Goal: Information Seeking & Learning: Learn about a topic

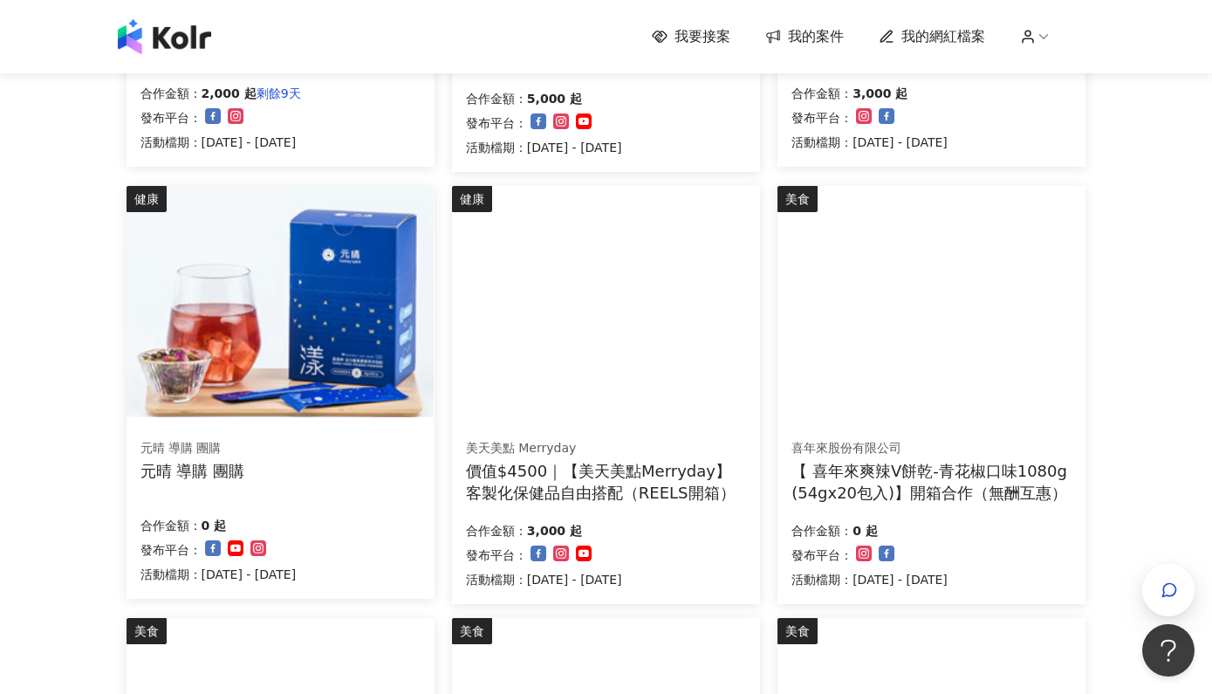
scroll to position [544, 0]
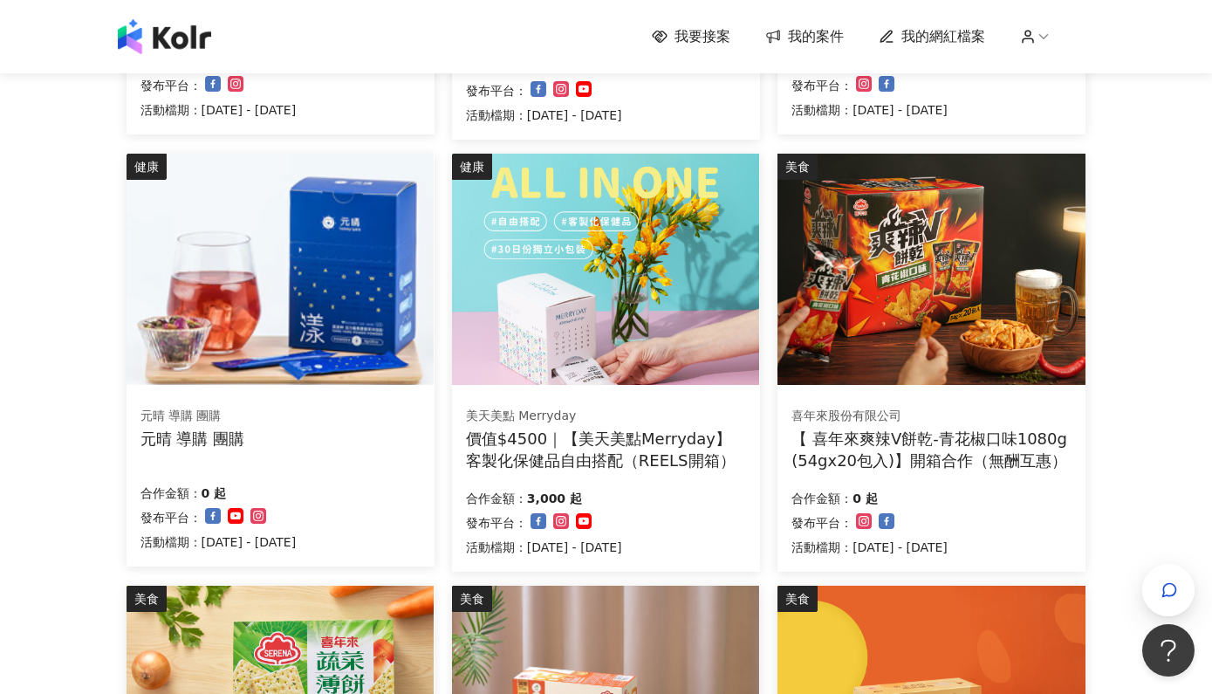
click at [208, 436] on div "元晴 導購 團購" at bounding box center [192, 439] width 104 height 22
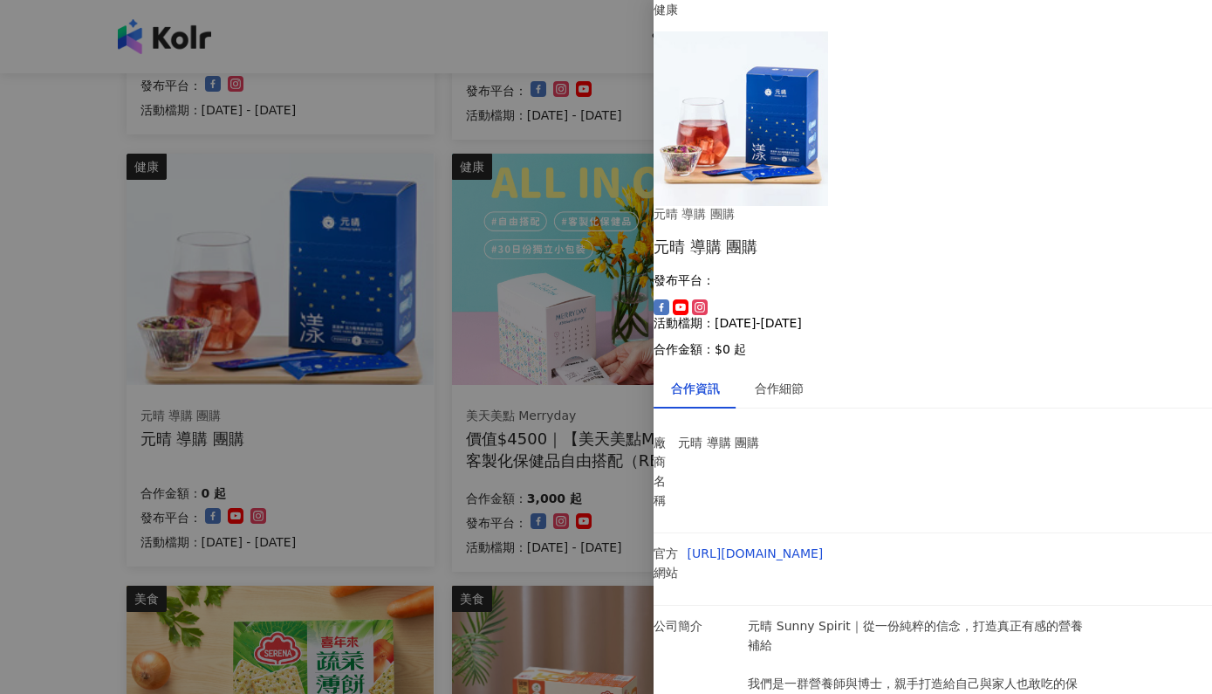
scroll to position [82, 0]
click at [765, 368] on div "合作細節" at bounding box center [779, 388] width 84 height 40
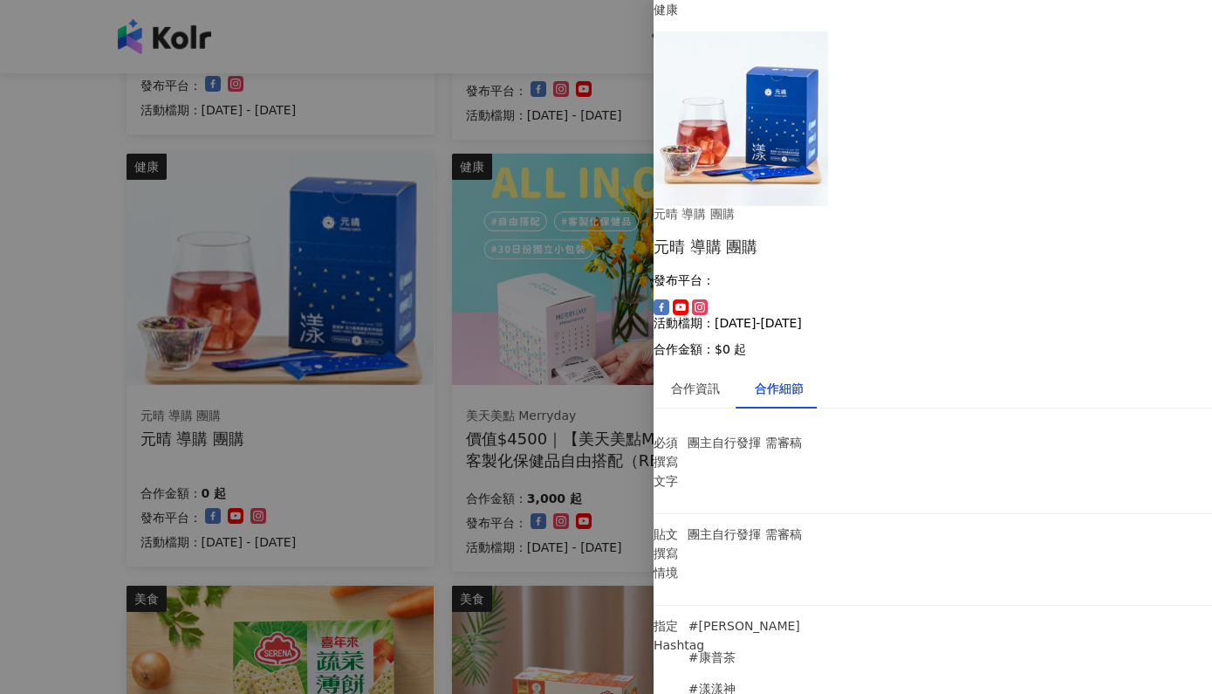
scroll to position [0, 0]
click at [48, 483] on div at bounding box center [606, 347] width 1212 height 694
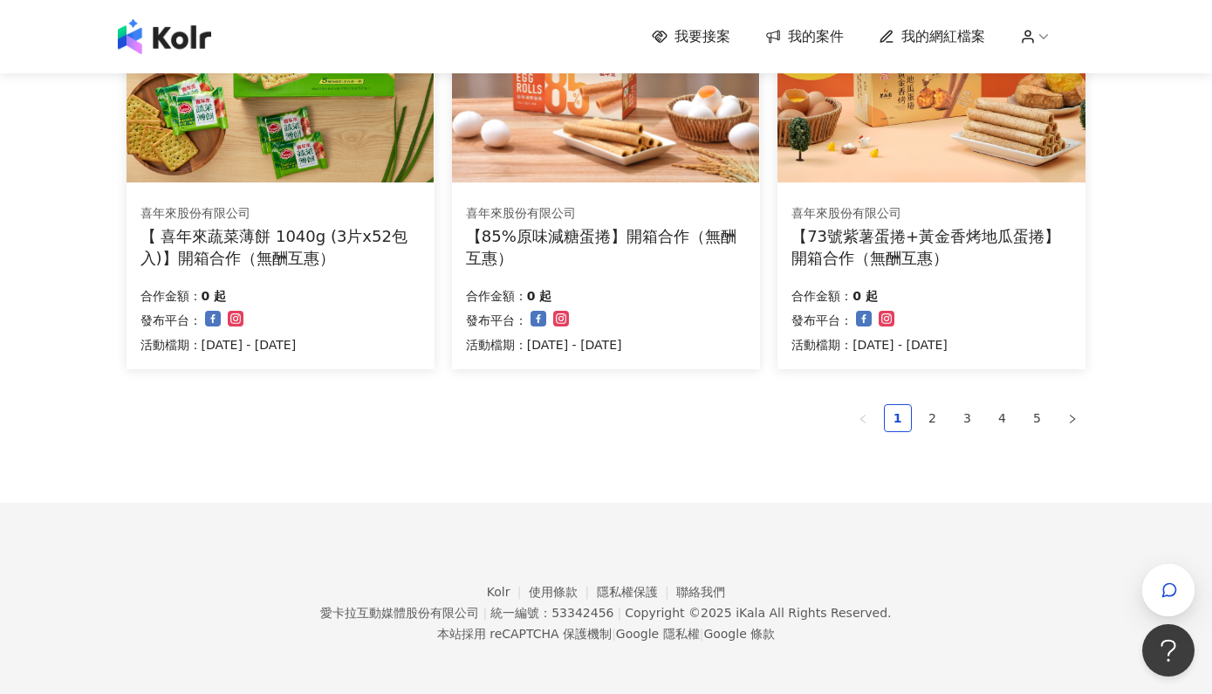
scroll to position [1176, 0]
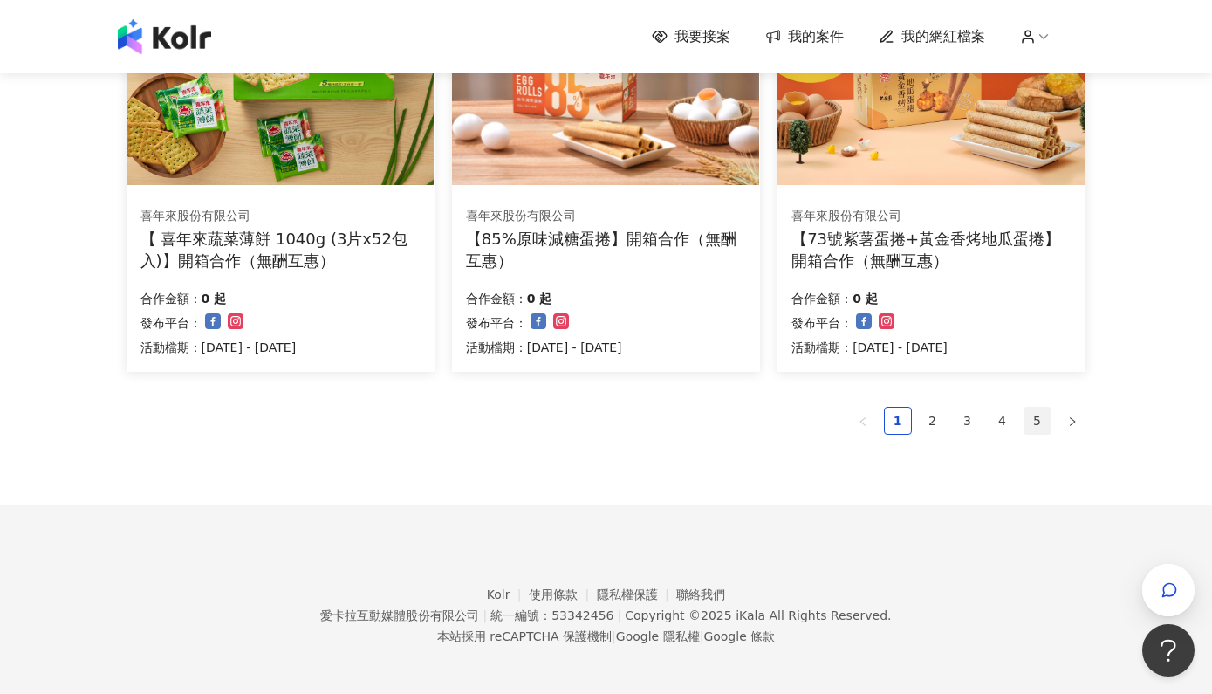
click at [1044, 407] on link "5" at bounding box center [1037, 420] width 26 height 26
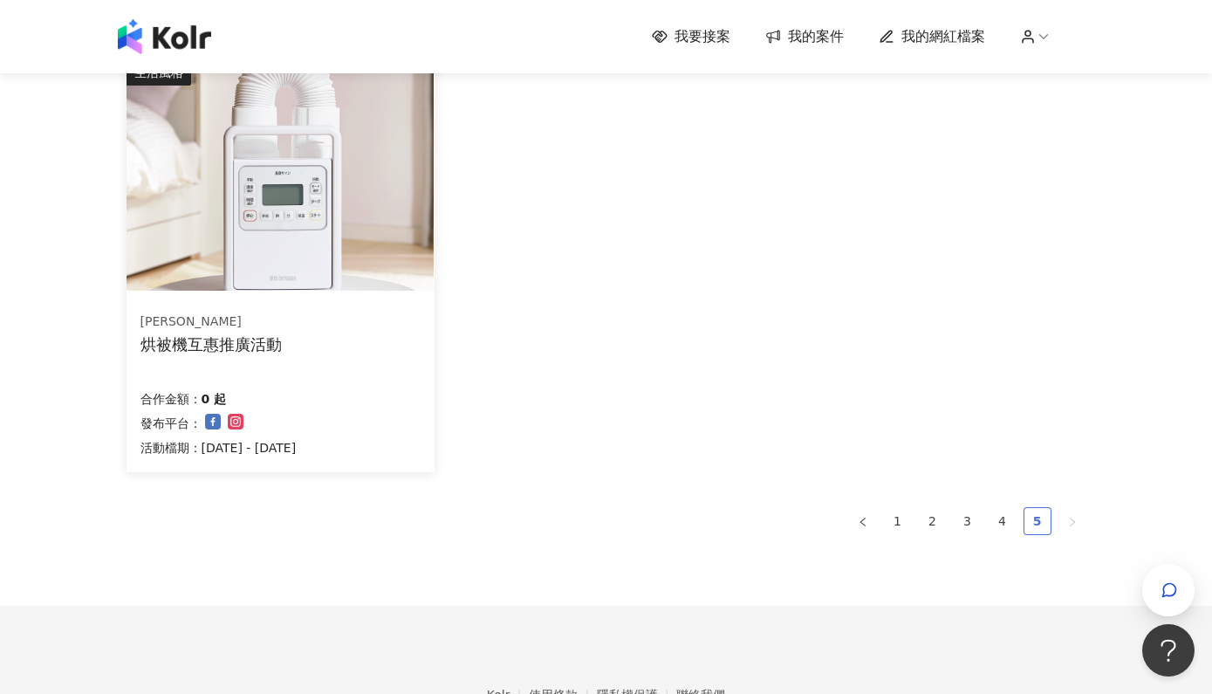
scroll to position [739, 0]
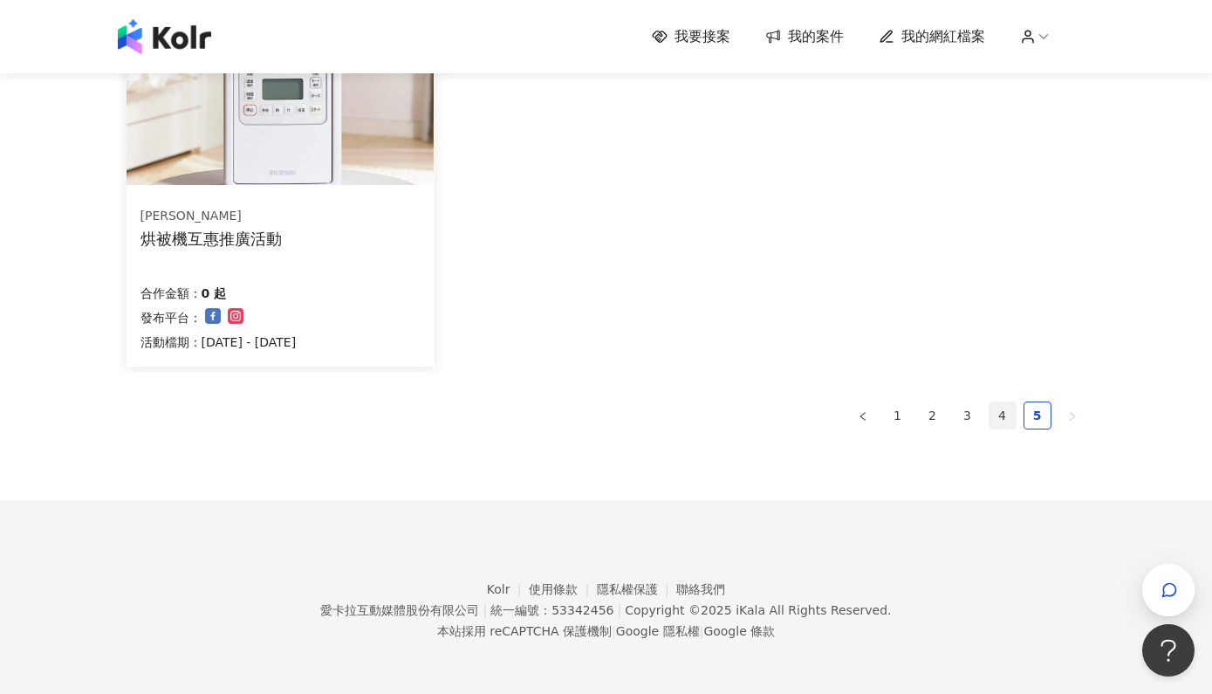
click at [993, 420] on link "4" at bounding box center [1002, 415] width 26 height 26
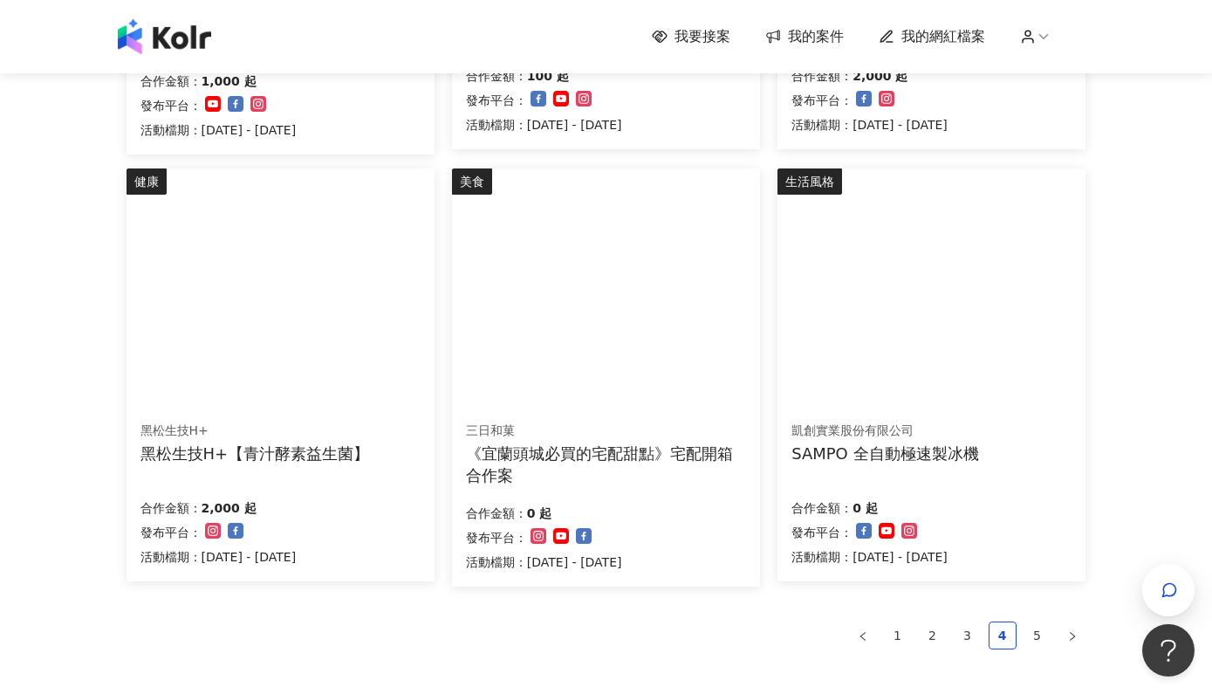
scroll to position [970, 0]
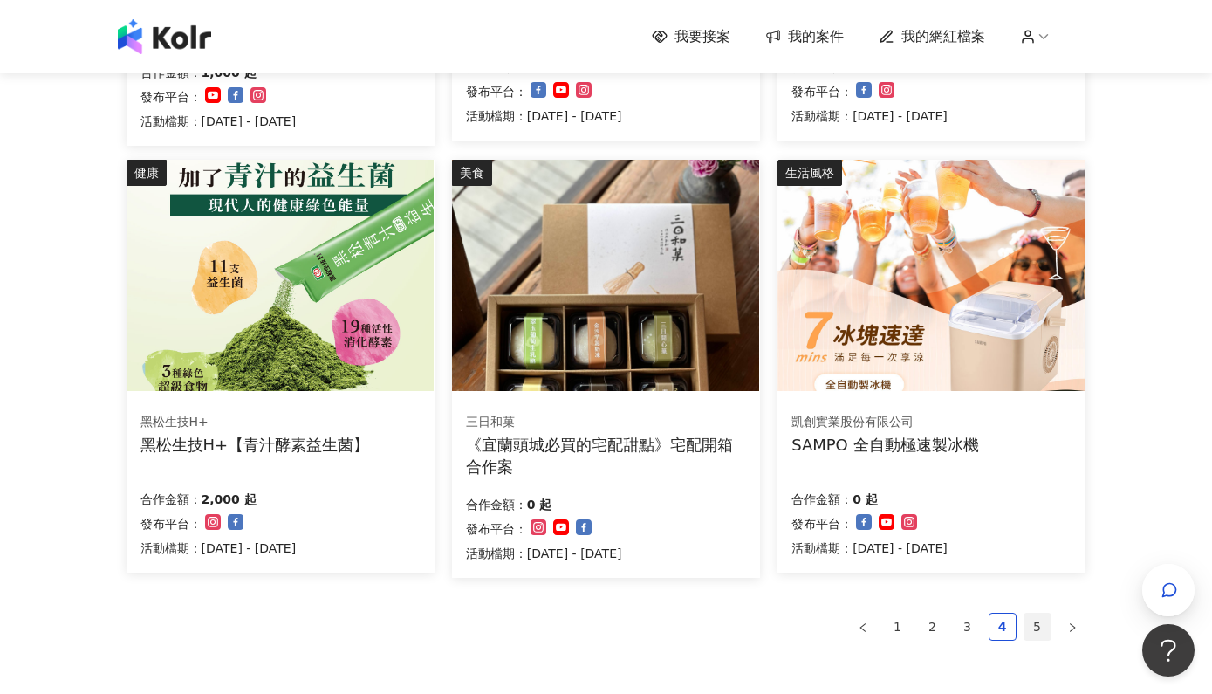
click at [1028, 621] on link "5" at bounding box center [1037, 626] width 26 height 26
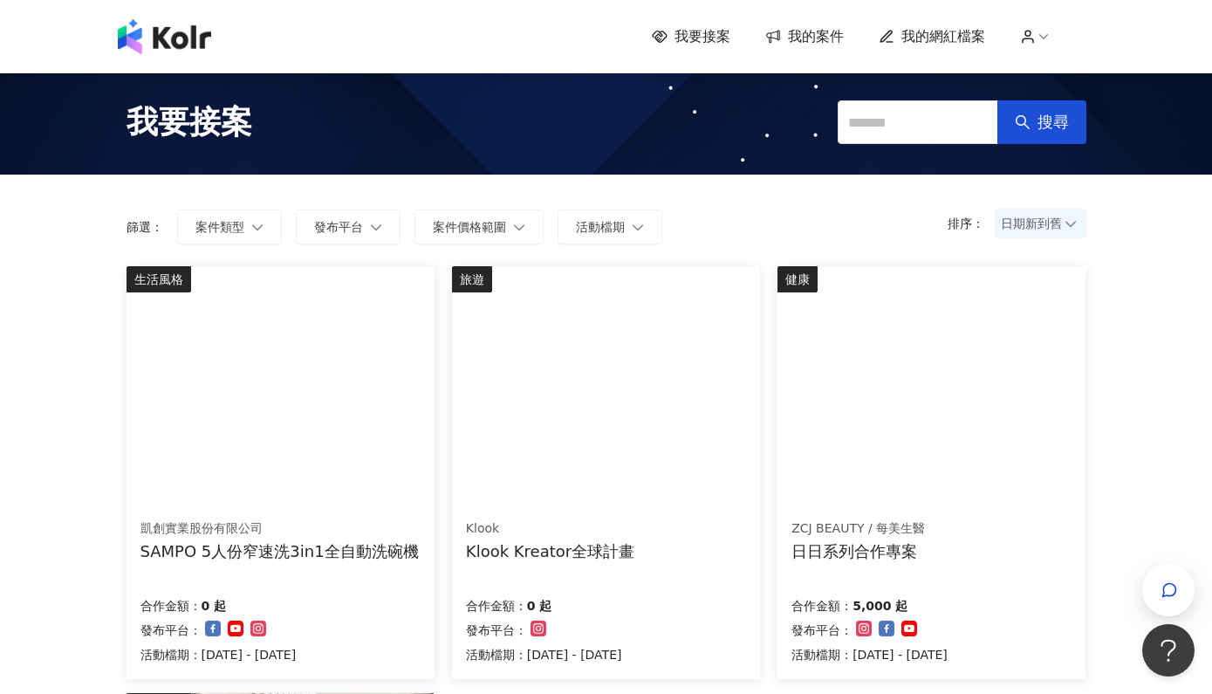
scroll to position [0, 0]
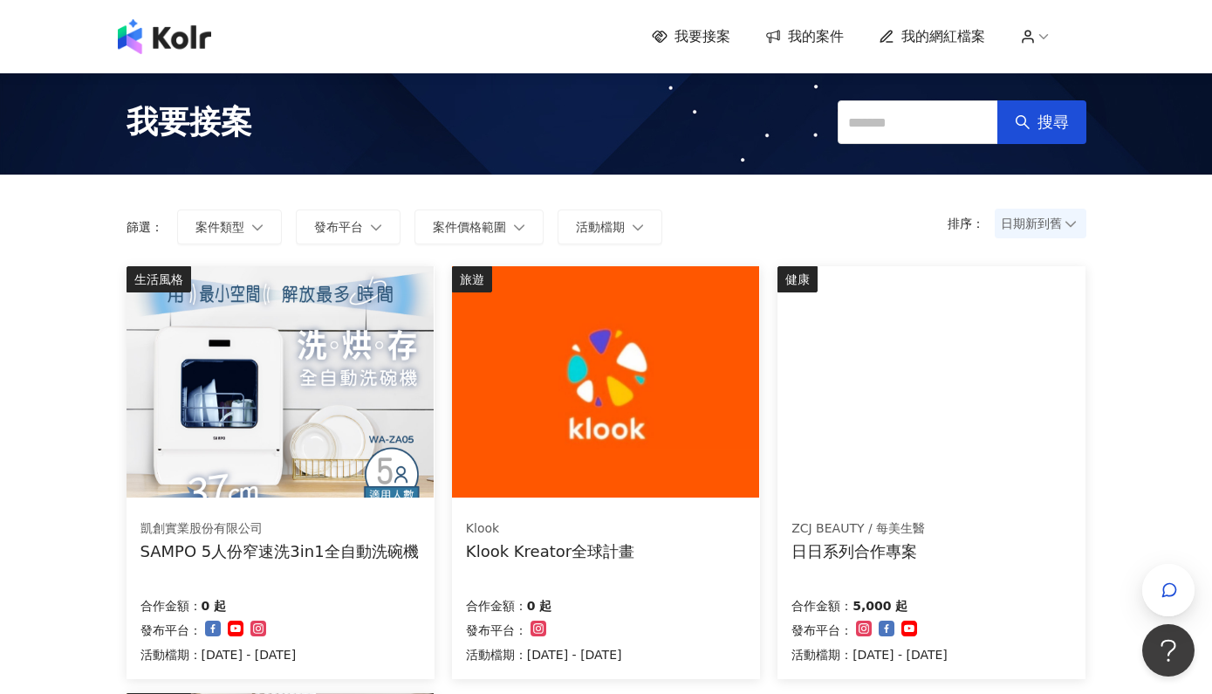
click at [239, 558] on div "SAMPO 5人份窄速洗3in1全自動洗碗機" at bounding box center [279, 551] width 278 height 22
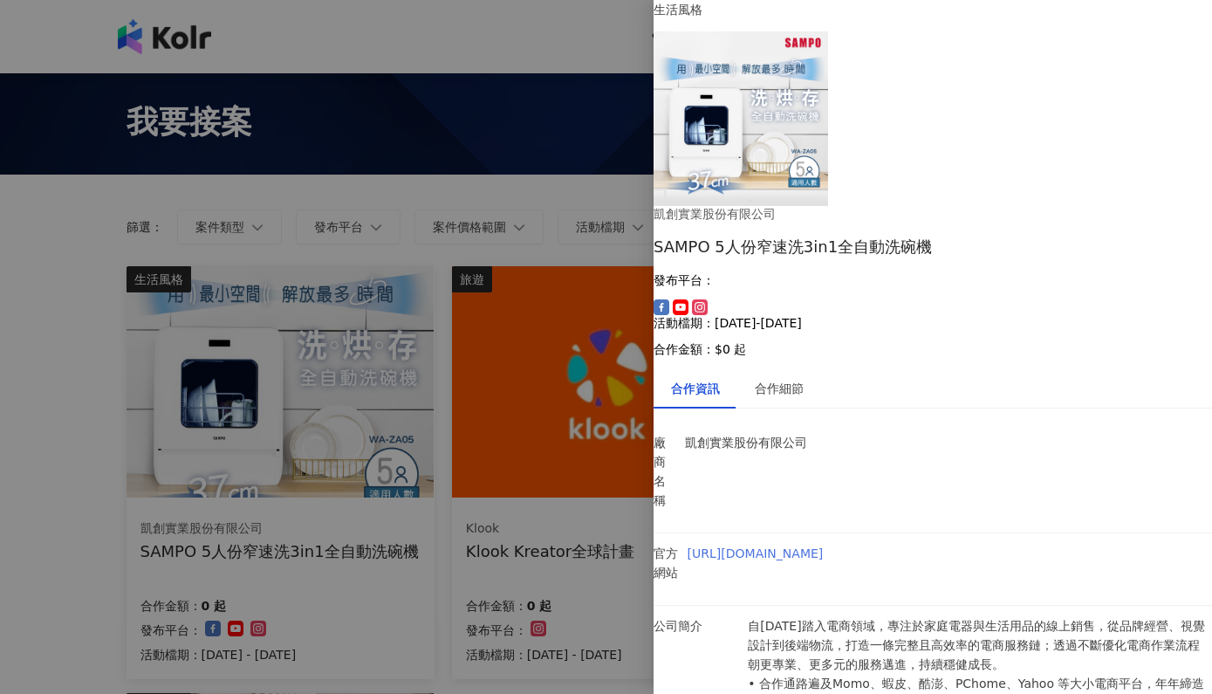
click at [824, 546] on link "[URL][DOMAIN_NAME]" at bounding box center [756, 553] width 136 height 14
click at [589, 585] on div at bounding box center [606, 347] width 1212 height 694
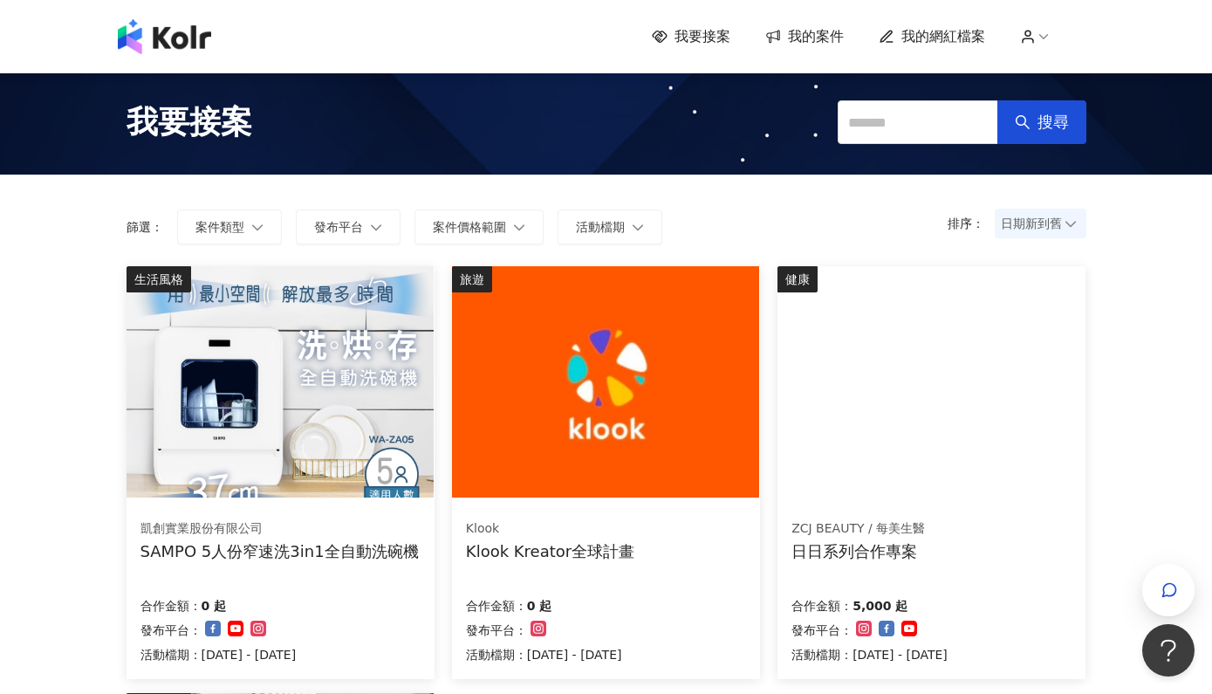
click at [586, 551] on div "Klook Kreator全球計畫" at bounding box center [550, 551] width 168 height 22
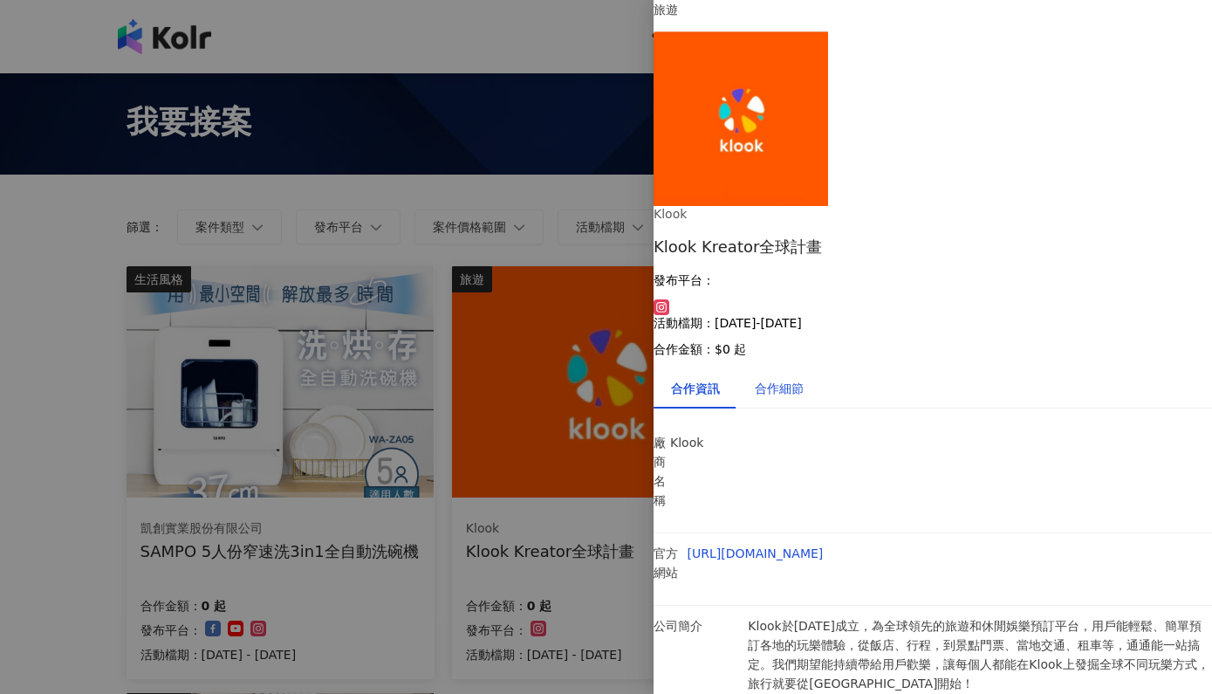
click at [795, 379] on div "合作細節" at bounding box center [779, 388] width 49 height 19
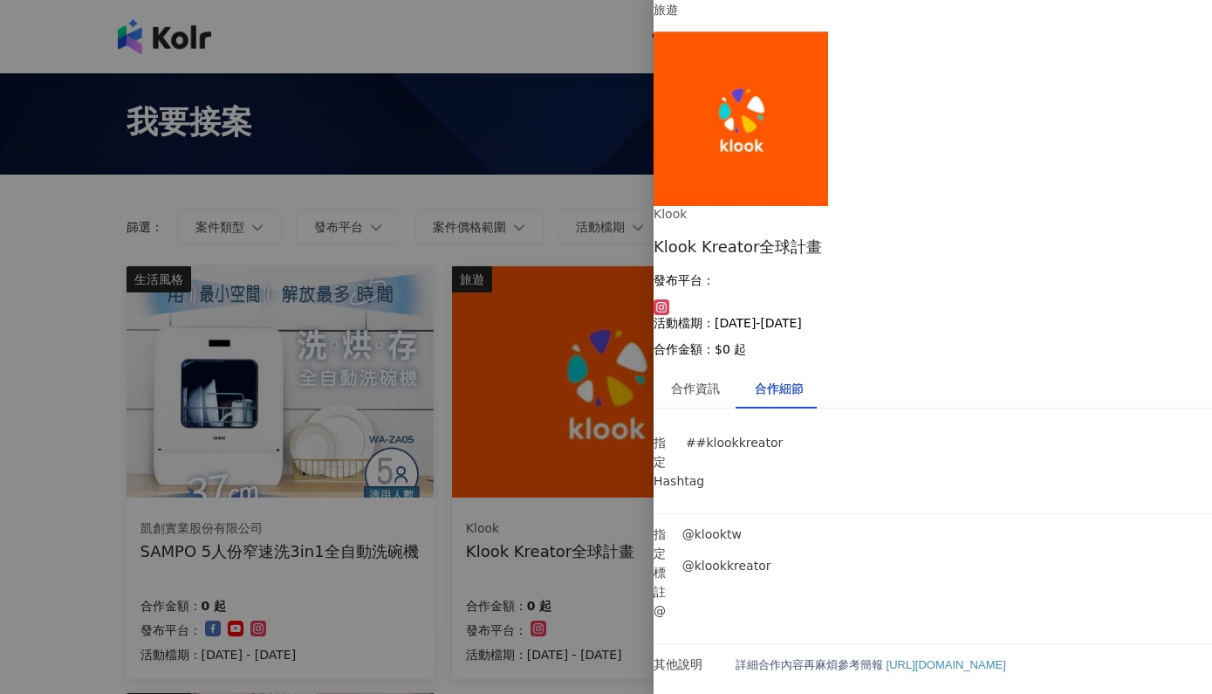
click at [918, 658] on span "[URL][DOMAIN_NAME]" at bounding box center [946, 664] width 120 height 13
click at [883, 658] on span "簡報" at bounding box center [871, 664] width 23 height 13
click at [535, 612] on div at bounding box center [606, 347] width 1212 height 694
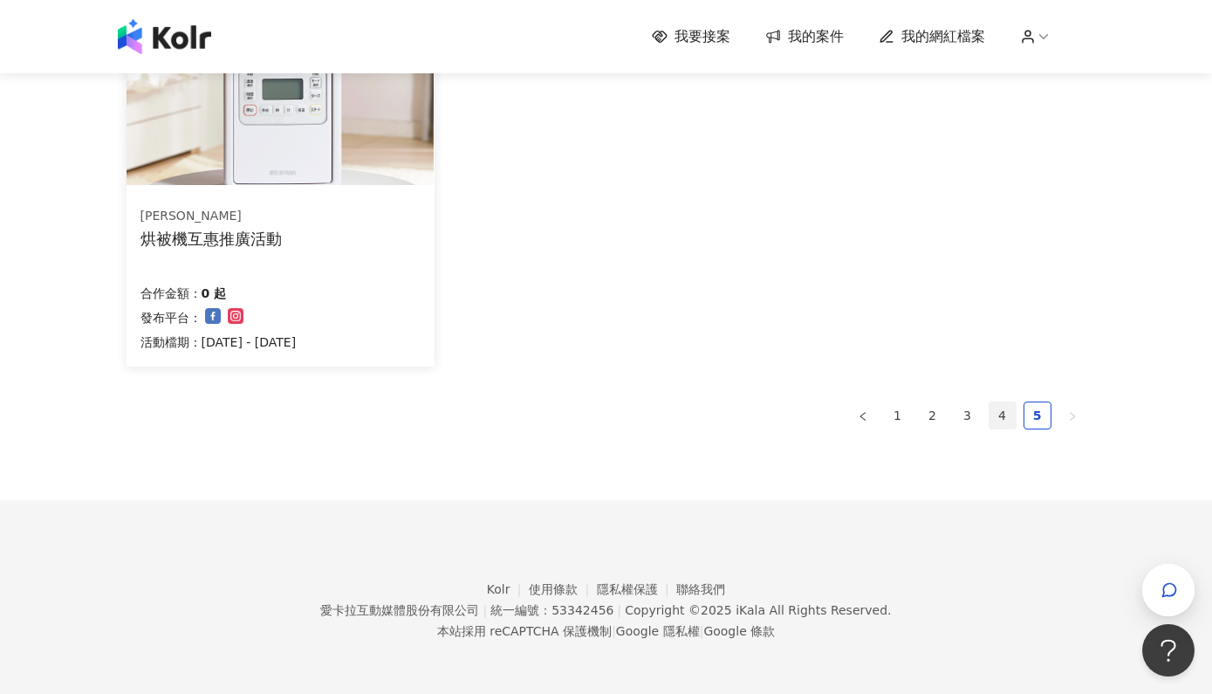
scroll to position [739, 0]
click at [996, 403] on link "4" at bounding box center [1002, 415] width 26 height 26
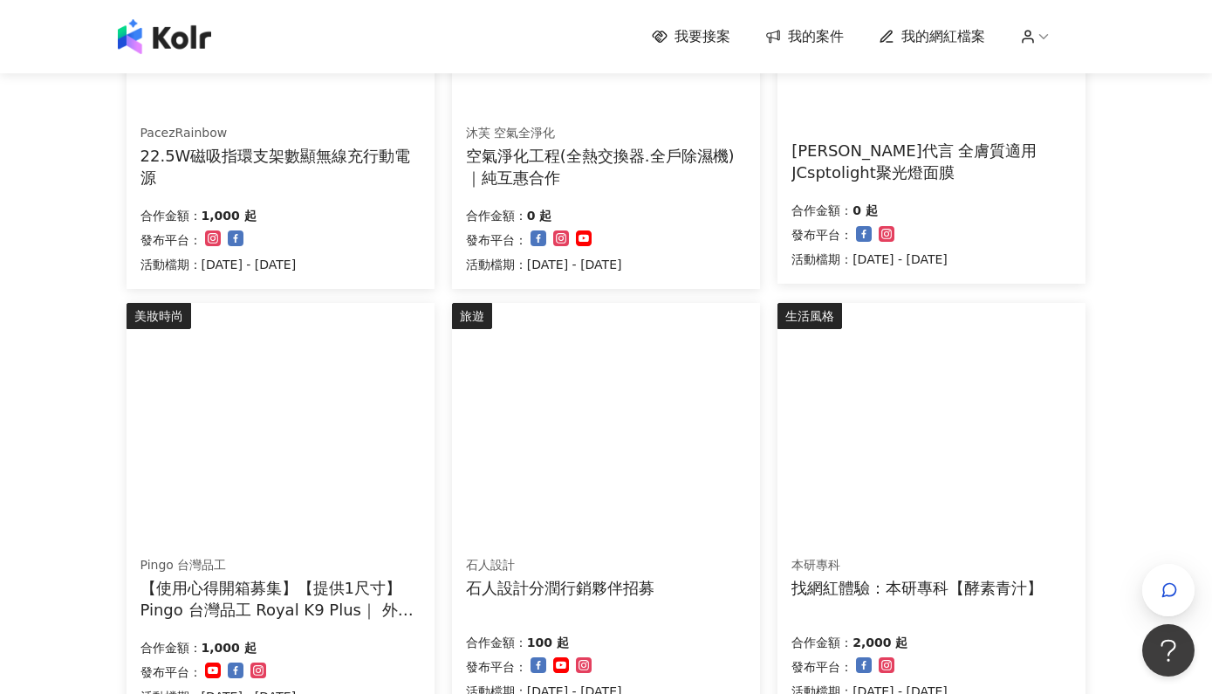
scroll to position [394, 0]
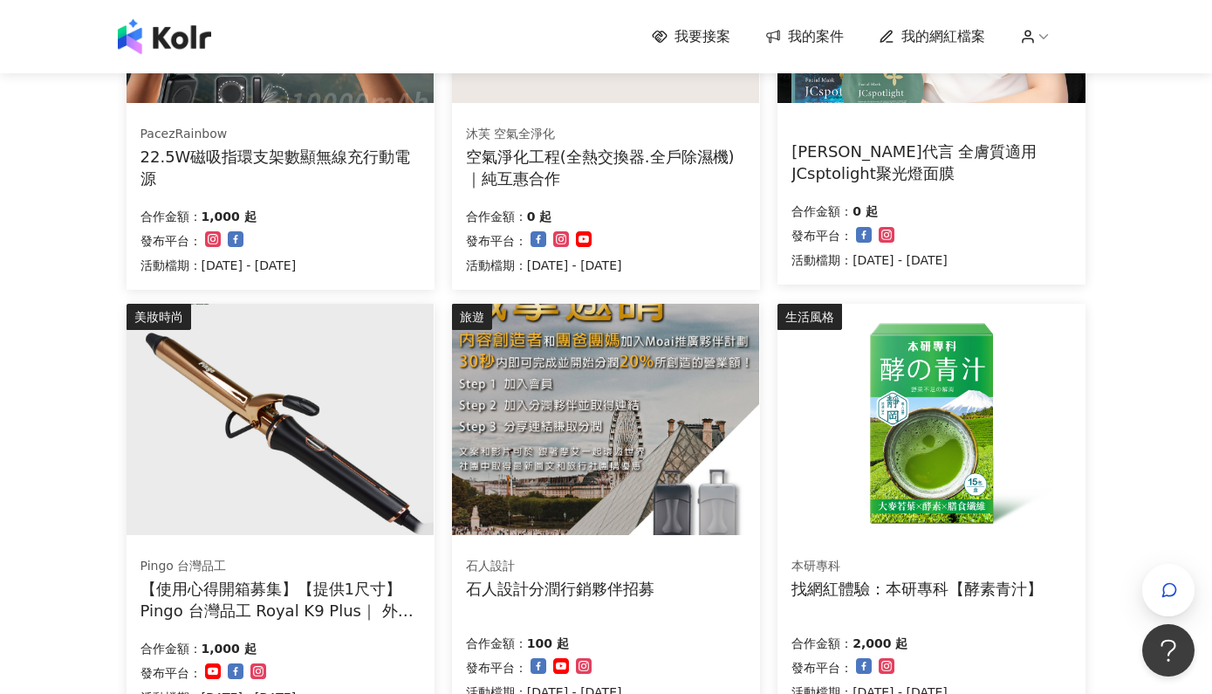
click at [537, 599] on div "石人設計 石人設計分潤行銷夥伴招募 合作金額： 100 起 發布平台： 活動檔期：[DATE] - [DATE]" at bounding box center [606, 629] width 308 height 175
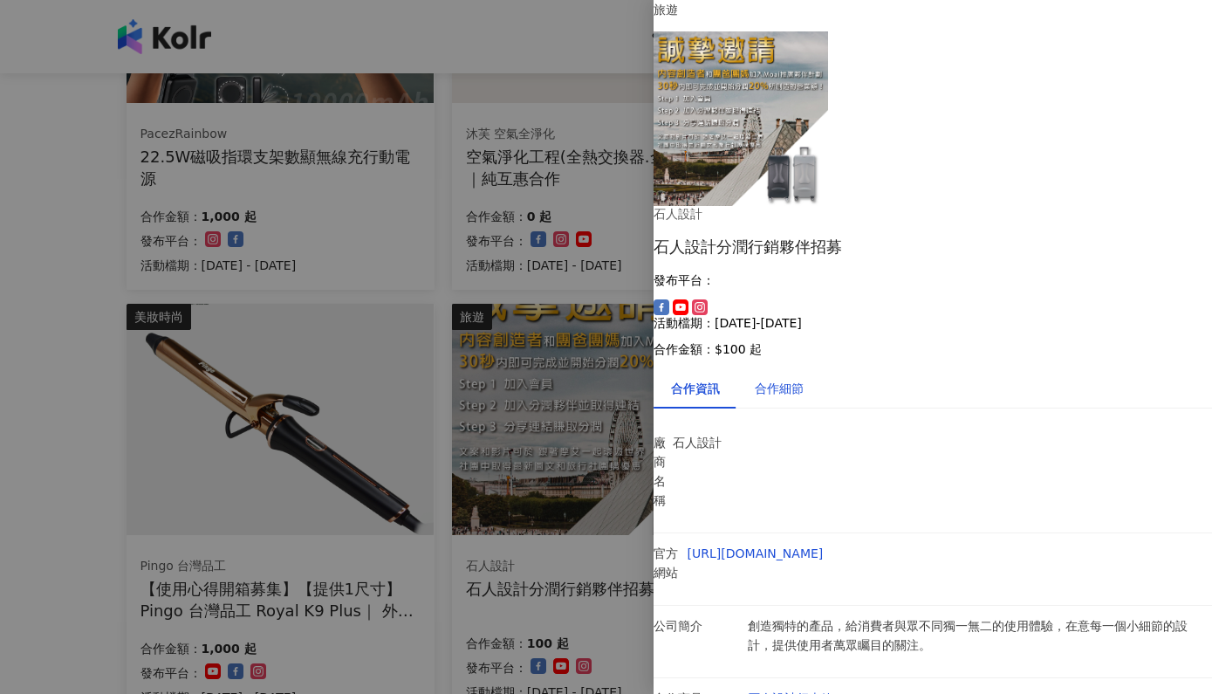
click at [790, 379] on div "合作細節" at bounding box center [779, 388] width 49 height 19
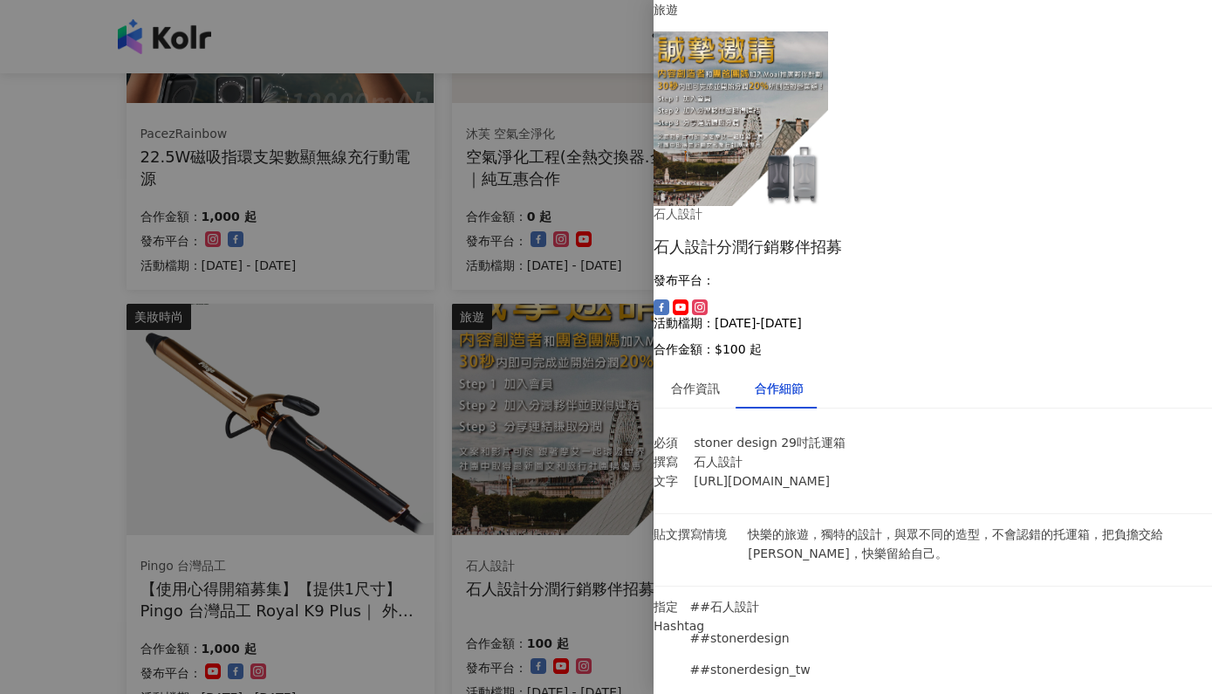
click at [585, 571] on div at bounding box center [606, 347] width 1212 height 694
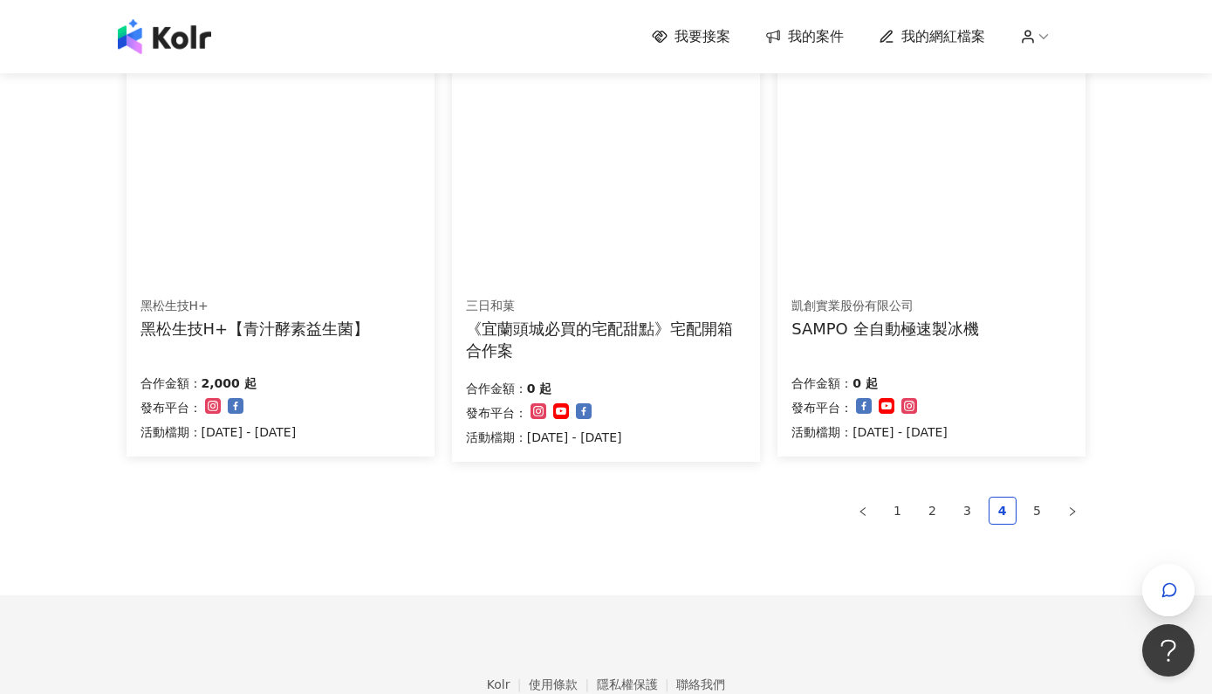
scroll to position [1161, 0]
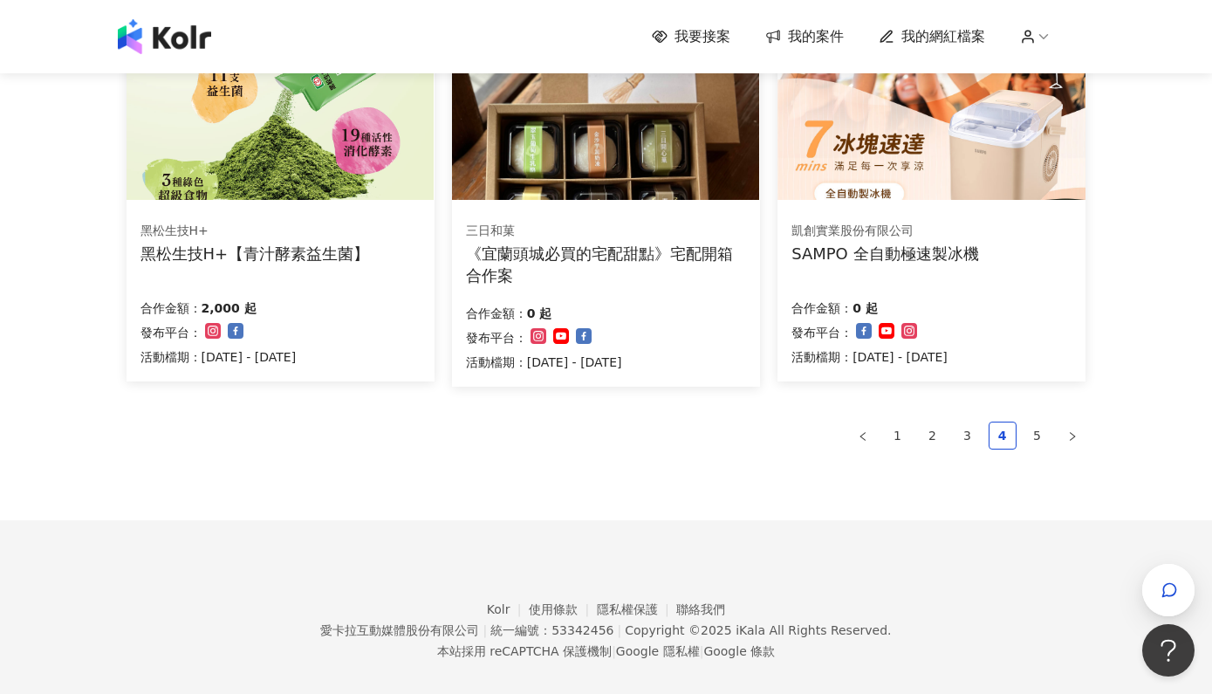
click at [286, 243] on div "黑松生技H+【青汁酵素益生菌】" at bounding box center [254, 254] width 229 height 22
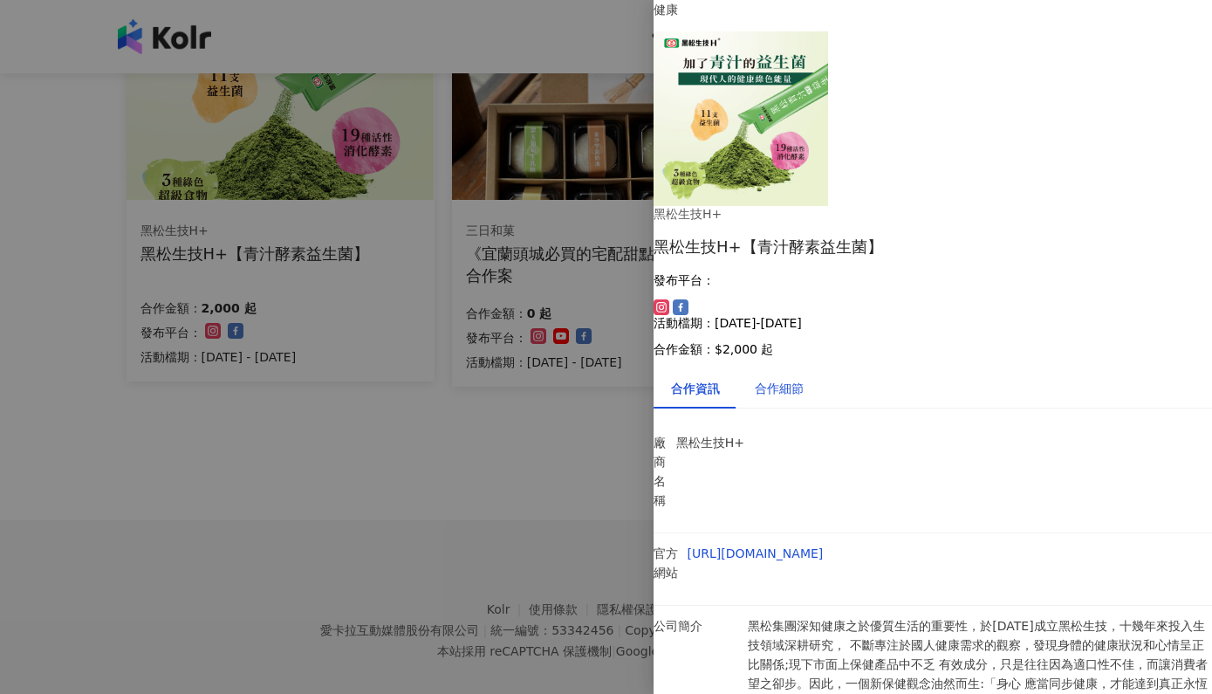
click at [802, 379] on div "合作細節" at bounding box center [779, 388] width 49 height 19
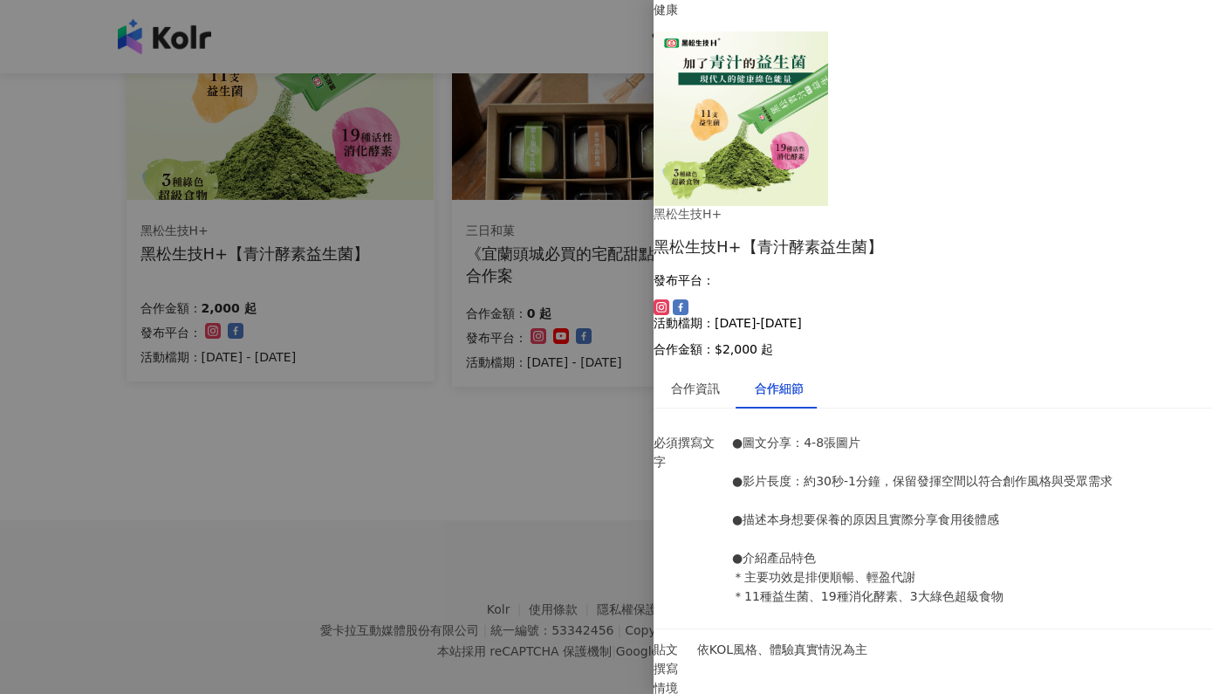
scroll to position [0, 0]
copy div "黑松生技H+【青汁酵素益生菌】"
drag, startPoint x: 871, startPoint y: 81, endPoint x: 1113, endPoint y: 86, distance: 242.6
click at [1113, 236] on div "黑松生技H+【青汁酵素益生菌】" at bounding box center [933, 247] width 558 height 22
click at [415, 506] on div at bounding box center [606, 347] width 1212 height 694
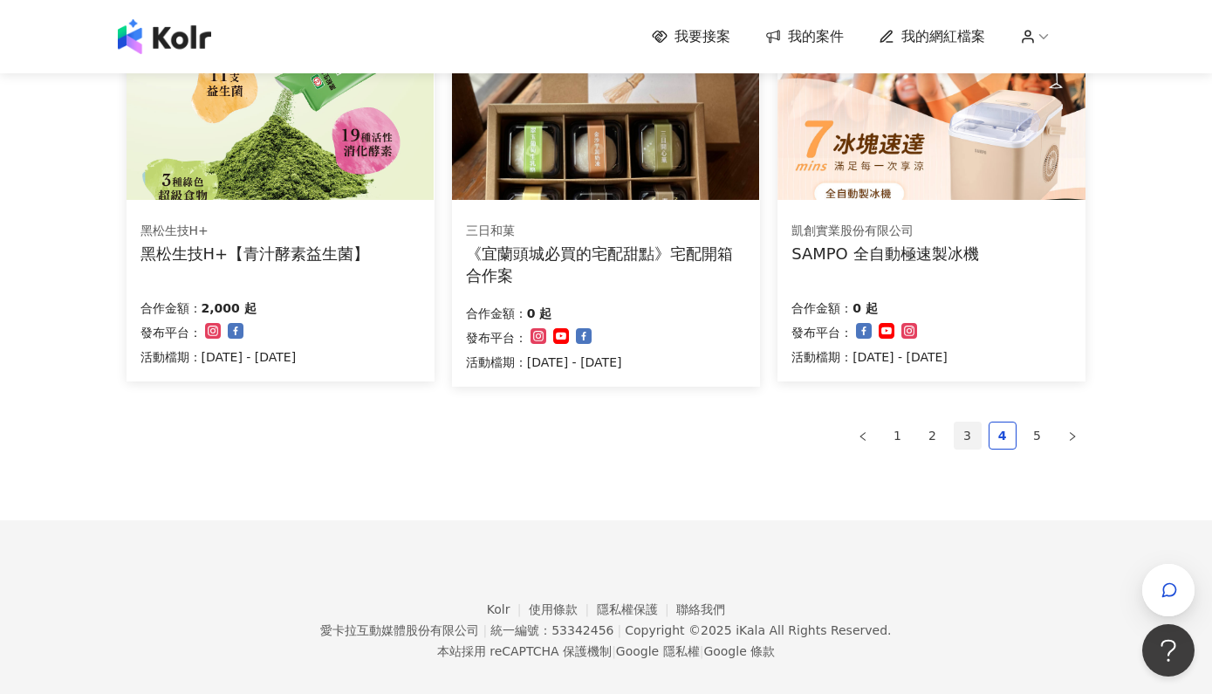
click at [968, 425] on link "3" at bounding box center [968, 435] width 26 height 26
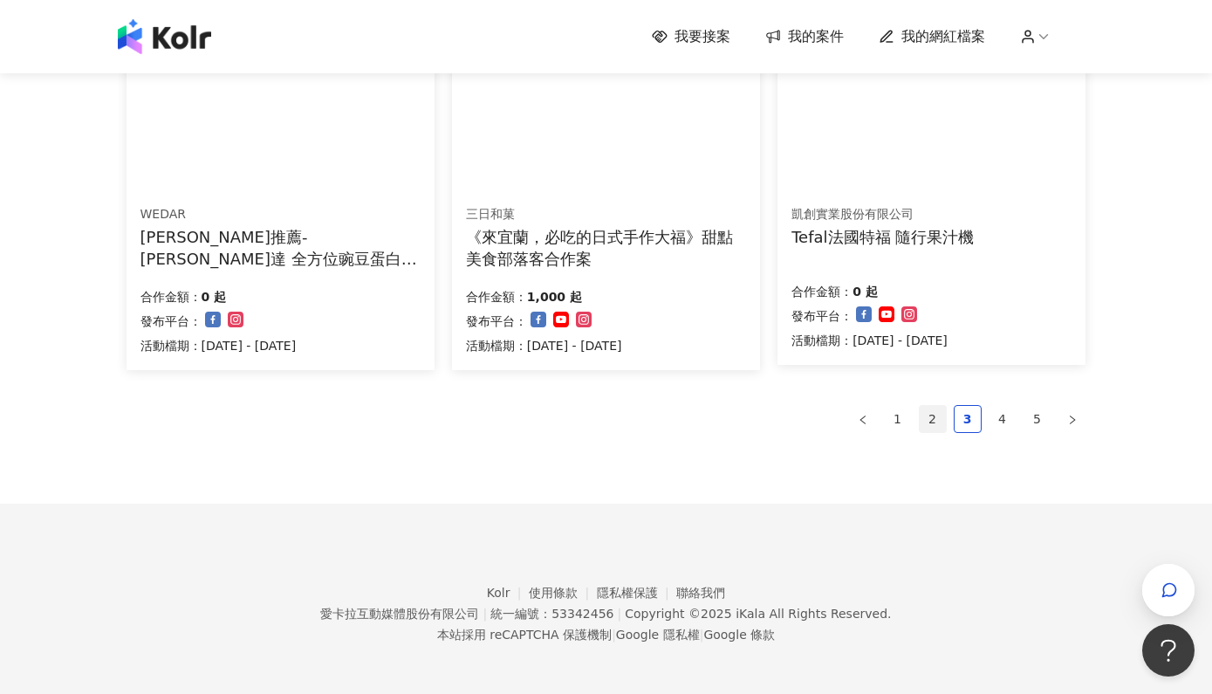
scroll to position [1176, 0]
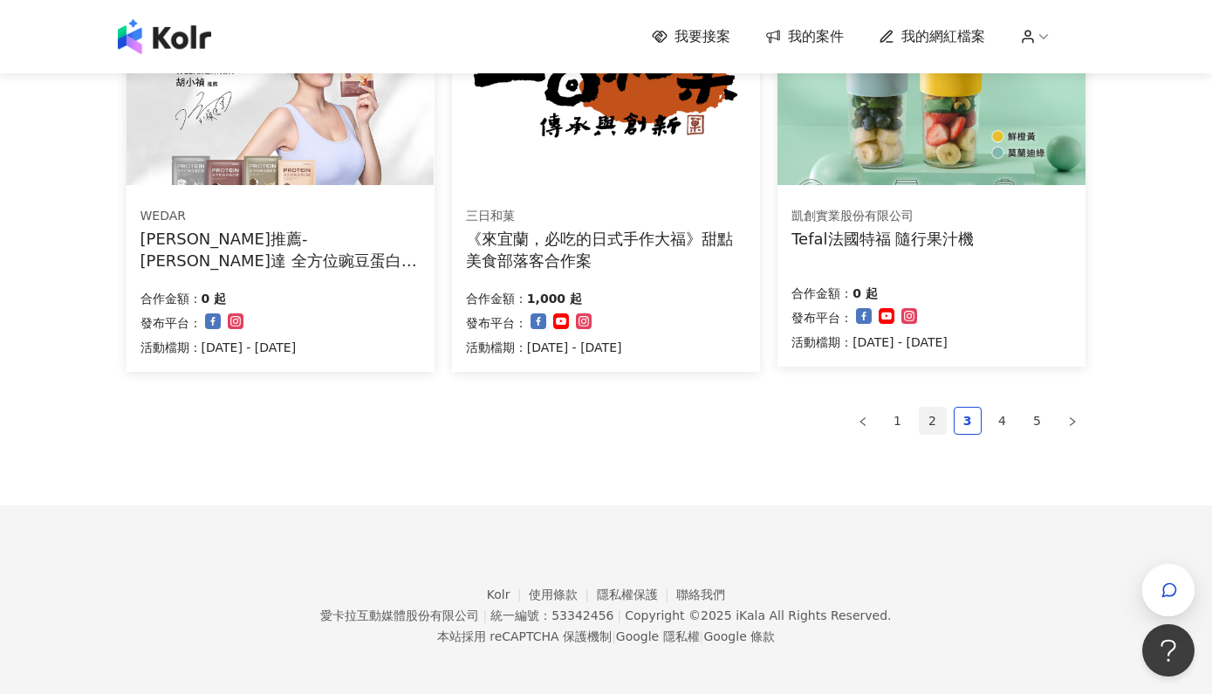
click at [931, 411] on link "2" at bounding box center [933, 420] width 26 height 26
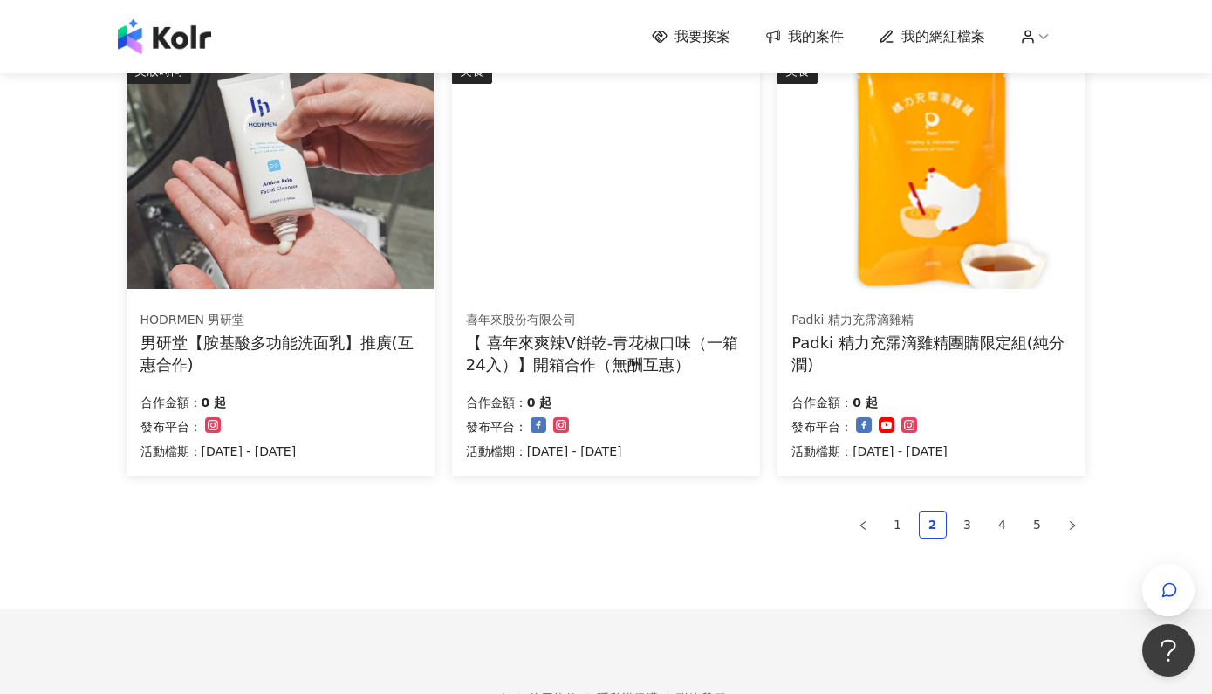
scroll to position [1078, 0]
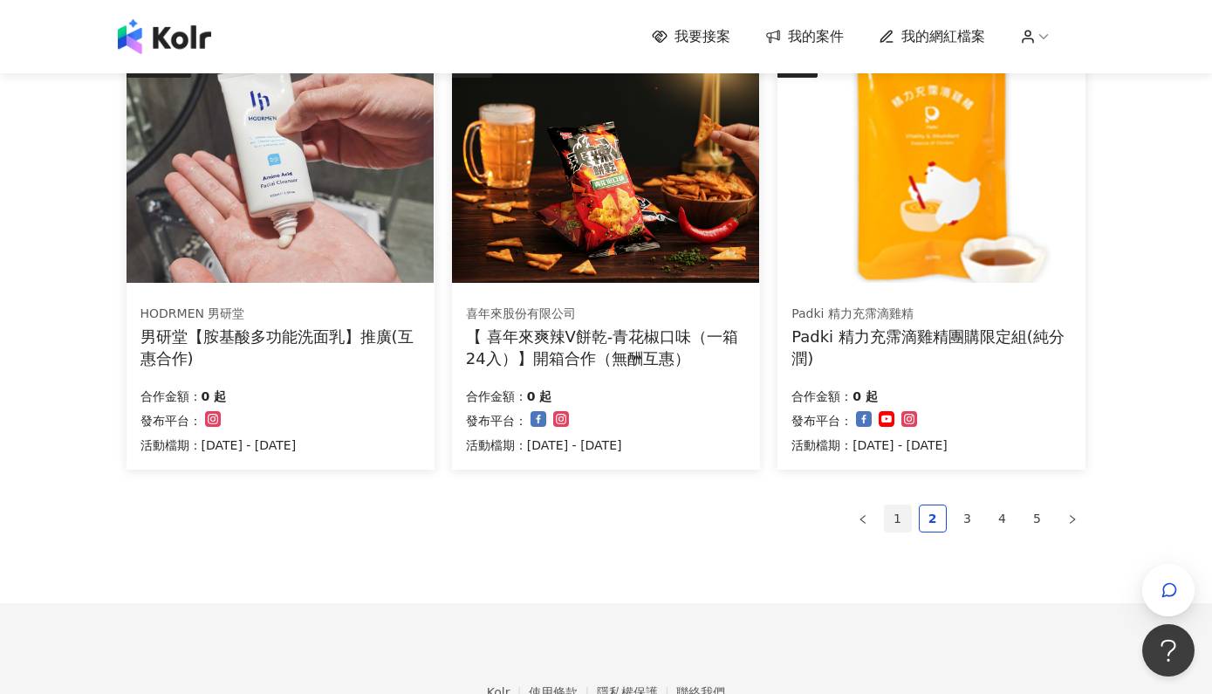
click at [903, 514] on link "1" at bounding box center [898, 518] width 26 height 26
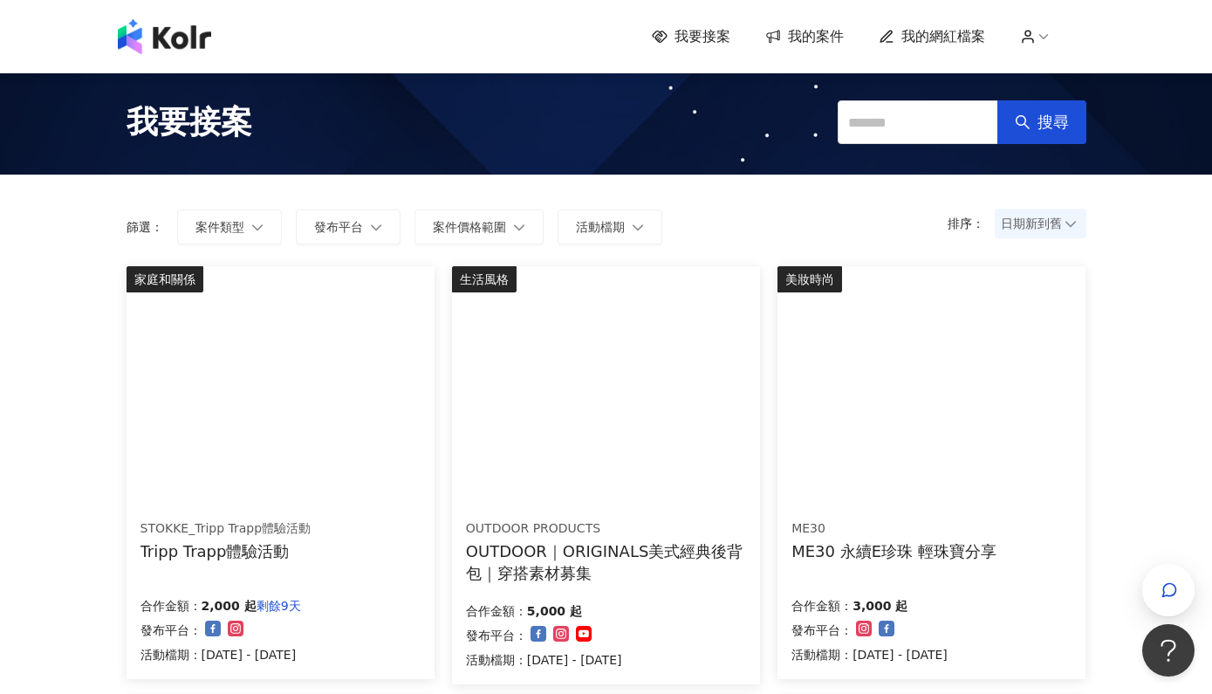
scroll to position [0, 0]
